Goal: Task Accomplishment & Management: Use online tool/utility

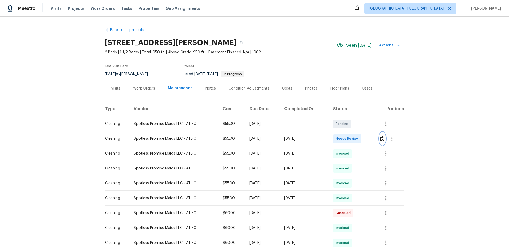
click at [380, 141] on img "button" at bounding box center [382, 138] width 5 height 5
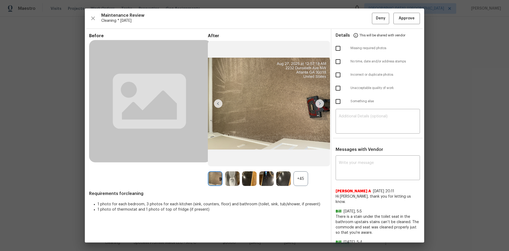
click at [300, 176] on div "+45" at bounding box center [301, 178] width 15 height 15
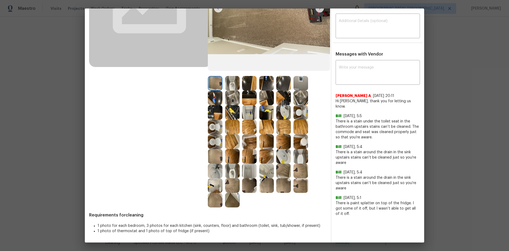
scroll to position [42, 0]
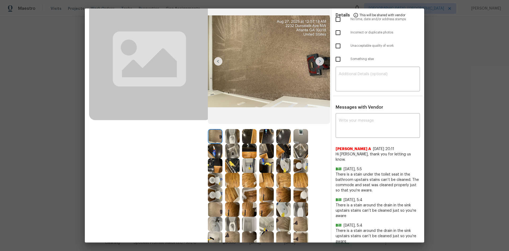
click at [300, 136] on img at bounding box center [301, 136] width 15 height 15
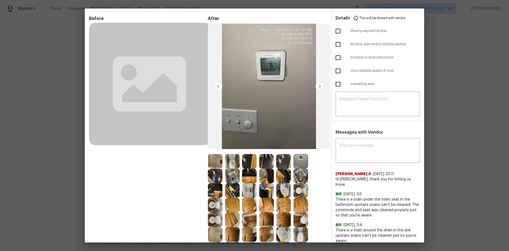
scroll to position [0, 0]
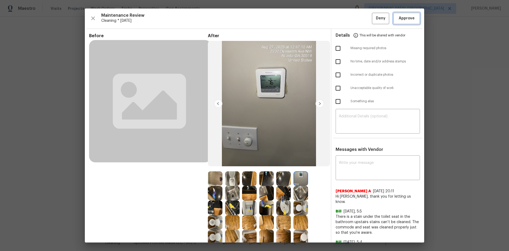
click at [403, 23] on button "Approve" at bounding box center [407, 18] width 27 height 11
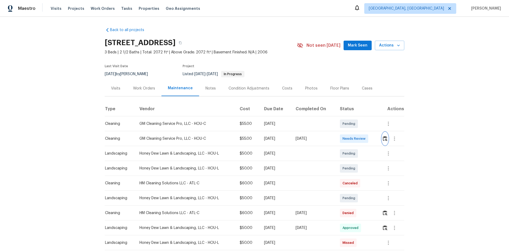
click at [362, 141] on button "button" at bounding box center [385, 138] width 6 height 13
